Goal: Task Accomplishment & Management: Manage account settings

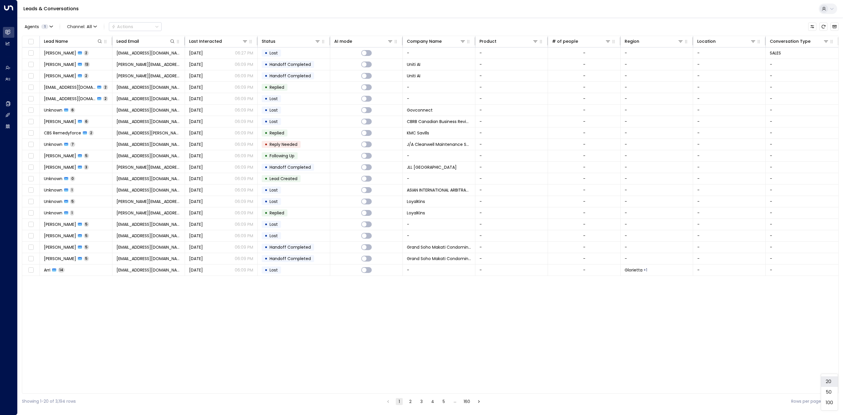
click at [833, 400] on body "Overview Leads & Conversations Leads & Conversations Analytics Analytics Agents…" at bounding box center [421, 204] width 843 height 409
click at [828, 403] on li "100" at bounding box center [829, 402] width 17 height 11
type input "***"
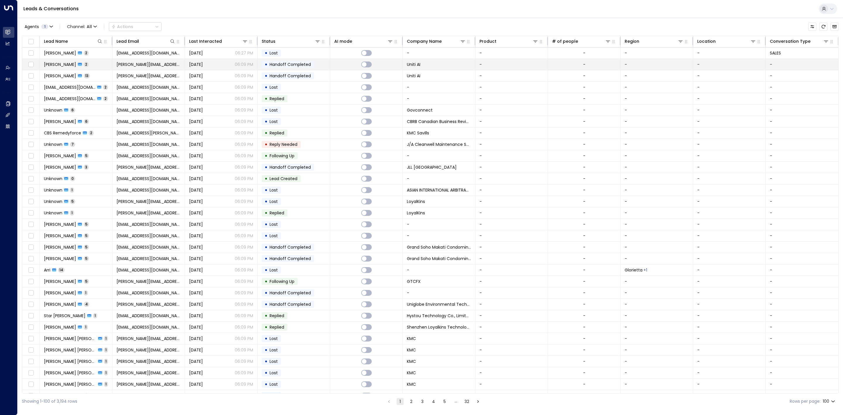
click at [203, 69] on td "[DATE] 06:09 PM" at bounding box center [221, 64] width 73 height 11
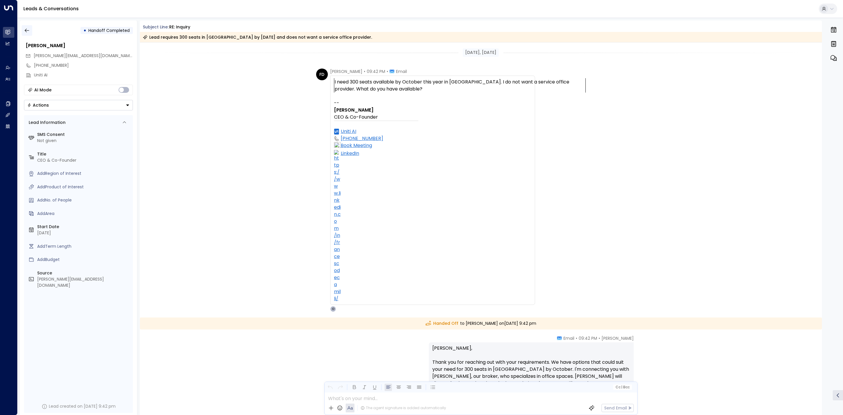
click at [29, 28] on icon "button" at bounding box center [27, 31] width 6 height 6
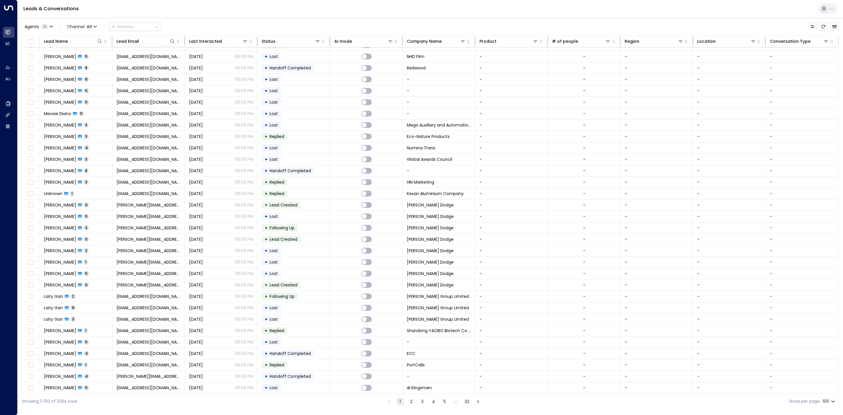
scroll to position [812, 0]
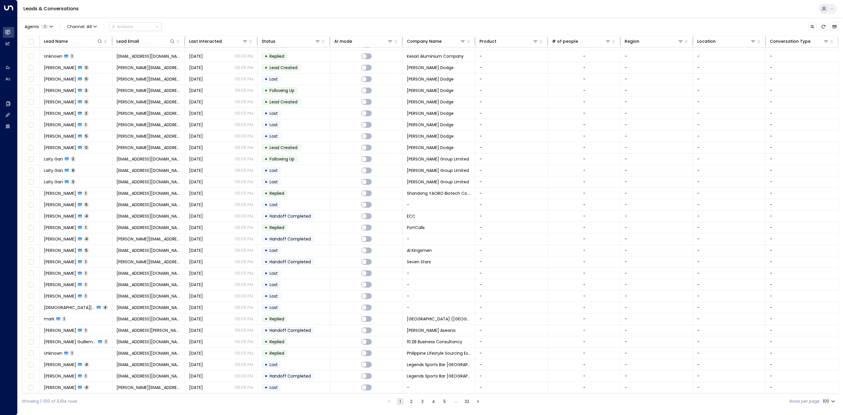
click at [411, 403] on button "2" at bounding box center [411, 401] width 7 height 7
